Goal: Information Seeking & Learning: Find contact information

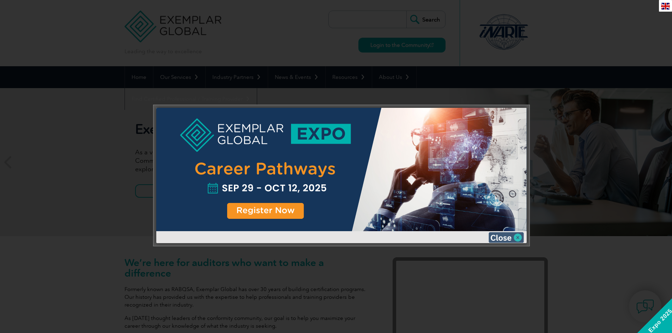
click at [519, 235] on img at bounding box center [505, 237] width 35 height 11
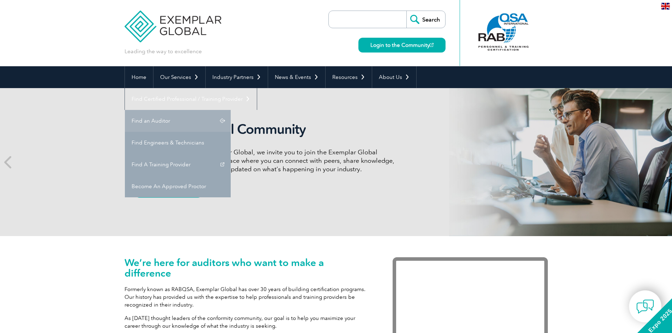
click at [231, 110] on link "Find an Auditor" at bounding box center [178, 121] width 106 height 22
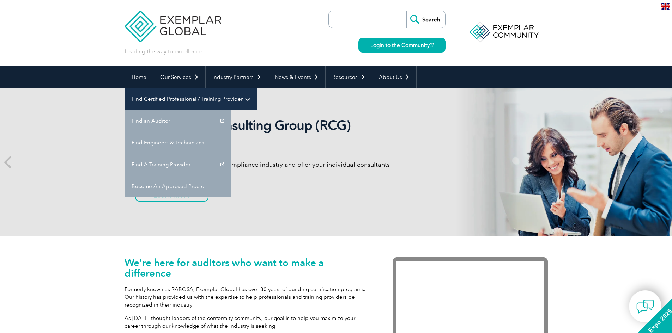
click at [257, 88] on link "Find Certified Professional / Training Provider" at bounding box center [191, 99] width 132 height 22
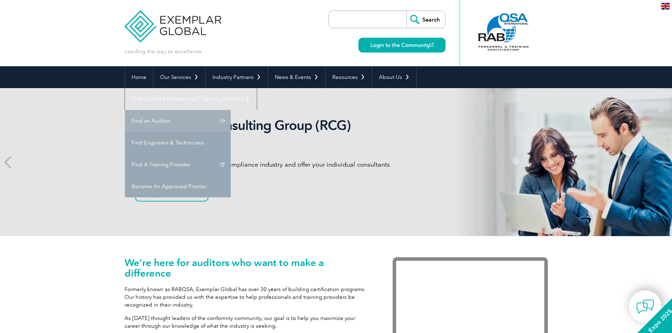
click at [231, 110] on link "Find an Auditor" at bounding box center [178, 121] width 106 height 22
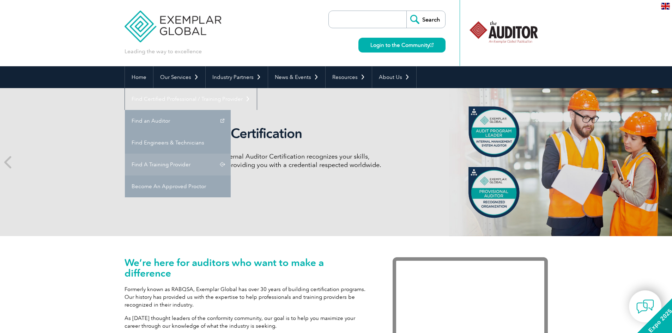
click at [231, 154] on link "Find A Training Provider" at bounding box center [178, 165] width 106 height 22
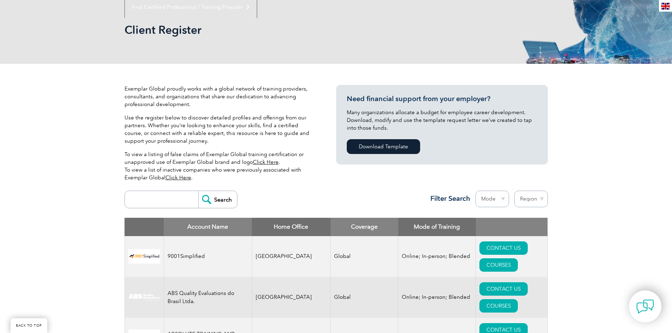
scroll to position [141, 0]
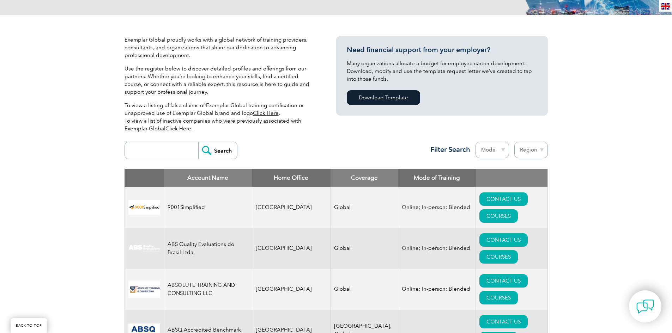
click at [517, 147] on select "Region [GEOGRAPHIC_DATA] [GEOGRAPHIC_DATA] [GEOGRAPHIC_DATA] [GEOGRAPHIC_DATA] …" at bounding box center [530, 150] width 33 height 17
click at [394, 161] on div "Search Region [GEOGRAPHIC_DATA] [GEOGRAPHIC_DATA] [GEOGRAPHIC_DATA] [GEOGRAPHIC…" at bounding box center [335, 153] width 423 height 31
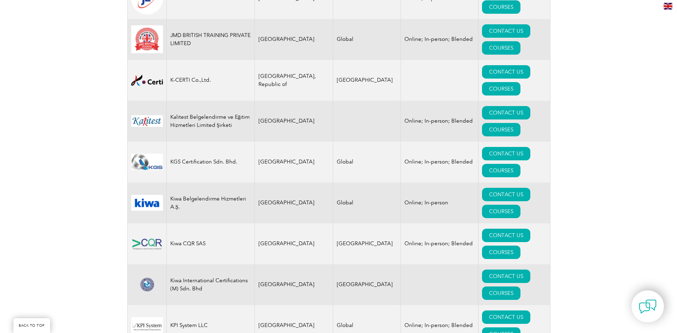
scroll to position [6194, 0]
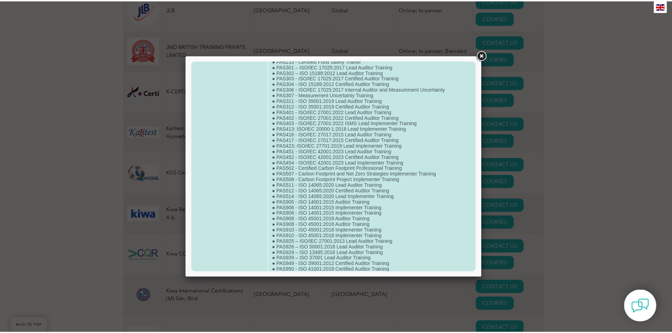
scroll to position [663, 0]
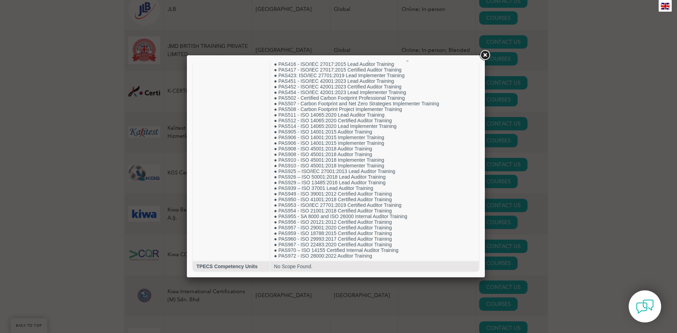
click at [482, 55] on link at bounding box center [484, 55] width 13 height 13
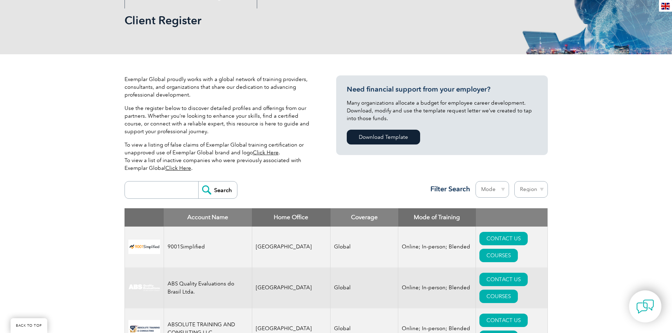
scroll to position [0, 0]
